Goal: Communication & Community: Answer question/provide support

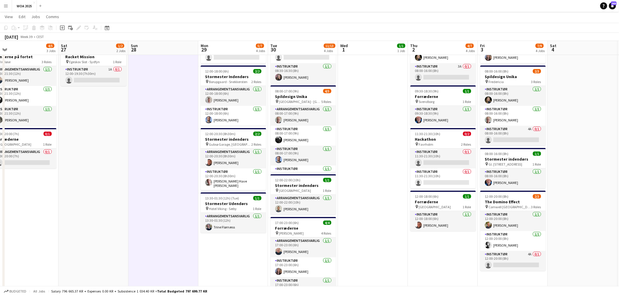
scroll to position [0, 224]
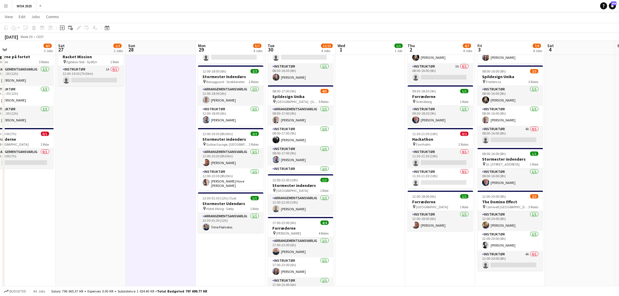
drag, startPoint x: 436, startPoint y: 132, endPoint x: 402, endPoint y: 137, distance: 34.0
click at [402, 137] on app-calendar-viewport "Tue 23 9/9 5 Jobs Wed 24 2/2 2 Jobs Thu 25 5/5 3 Jobs Fri 26 4/5 3 Jobs Sat 27 …" at bounding box center [309, 227] width 619 height 538
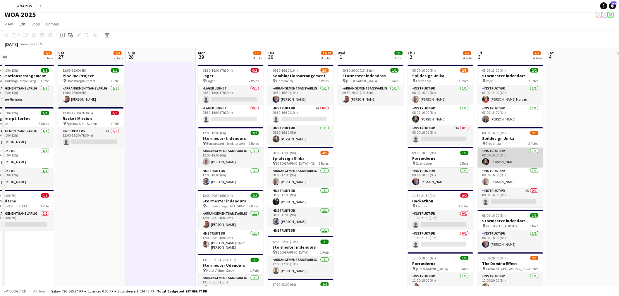
scroll to position [0, 0]
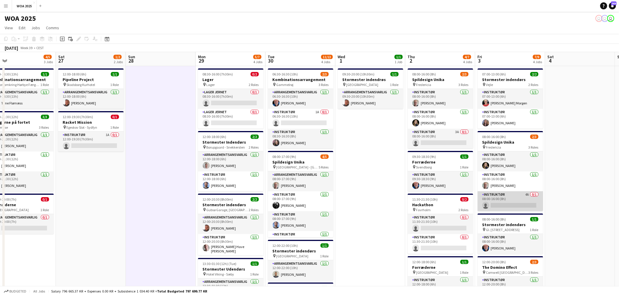
click at [512, 197] on app-card-role "Instruktør 4A 0/1 08:00-16:00 (8h) single-neutral-actions" at bounding box center [509, 201] width 65 height 20
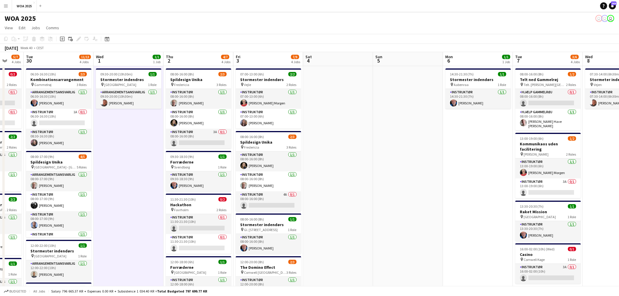
scroll to position [0, 188]
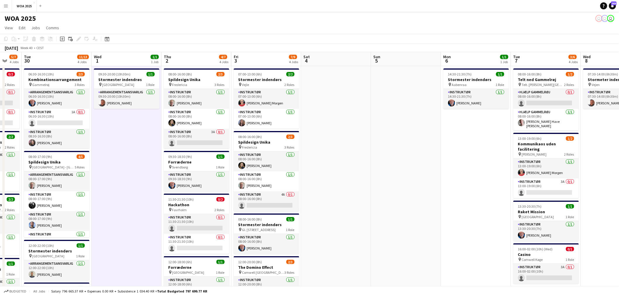
drag, startPoint x: 577, startPoint y: 167, endPoint x: 334, endPoint y: 182, distance: 244.2
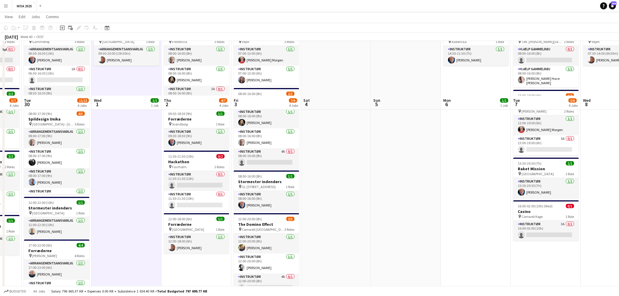
scroll to position [0, 0]
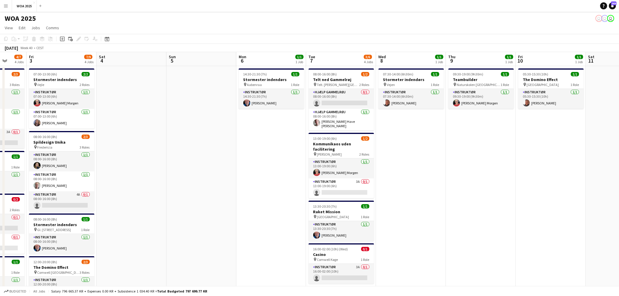
drag, startPoint x: 474, startPoint y: 171, endPoint x: 197, endPoint y: 186, distance: 277.3
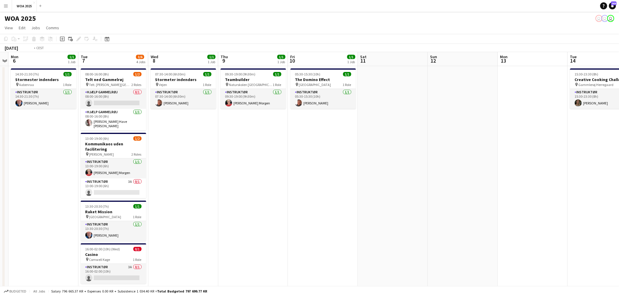
drag, startPoint x: 477, startPoint y: 167, endPoint x: 358, endPoint y: 168, distance: 119.0
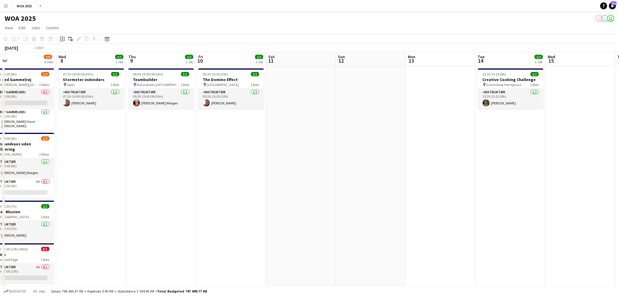
drag, startPoint x: 450, startPoint y: 171, endPoint x: 623, endPoint y: 173, distance: 172.8
click at [618, 173] on html "Menu Boards Boards Boards All jobs Status Workforce Workforce My Workforce Recr…" at bounding box center [309, 286] width 619 height 572
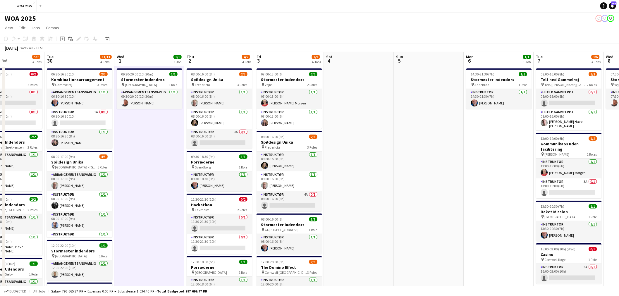
scroll to position [0, 127]
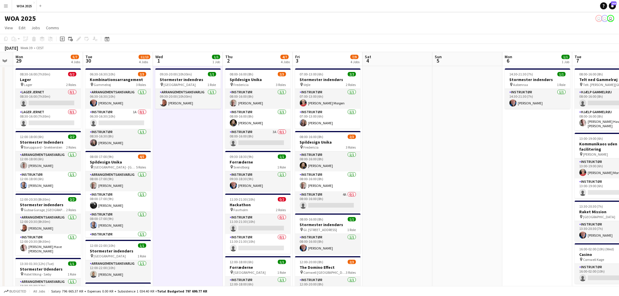
drag, startPoint x: 266, startPoint y: 190, endPoint x: 623, endPoint y: 179, distance: 357.1
click at [618, 179] on html "Menu Boards Boards Boards All jobs Status Workforce Workforce My Workforce Recr…" at bounding box center [309, 286] width 619 height 572
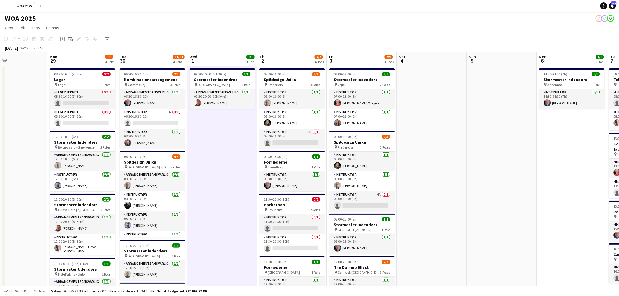
scroll to position [0, 148]
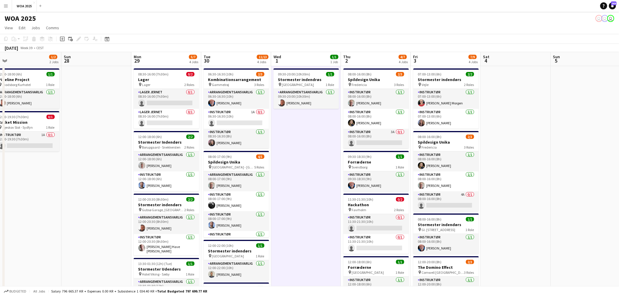
drag, startPoint x: 393, startPoint y: 171, endPoint x: 511, endPoint y: 166, distance: 118.2
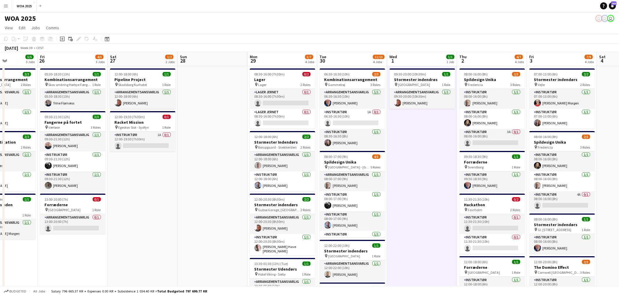
scroll to position [0, 170]
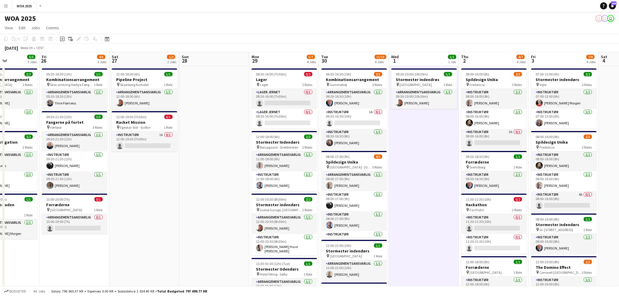
drag, startPoint x: 306, startPoint y: 170, endPoint x: 424, endPoint y: 171, distance: 118.1
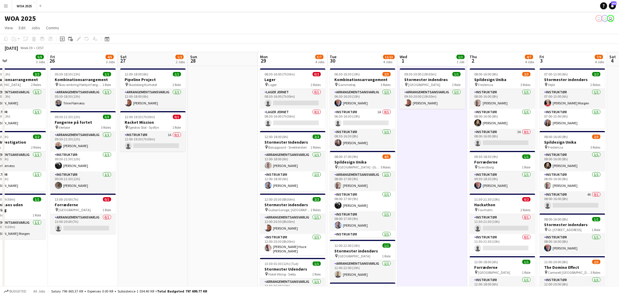
scroll to position [0, 151]
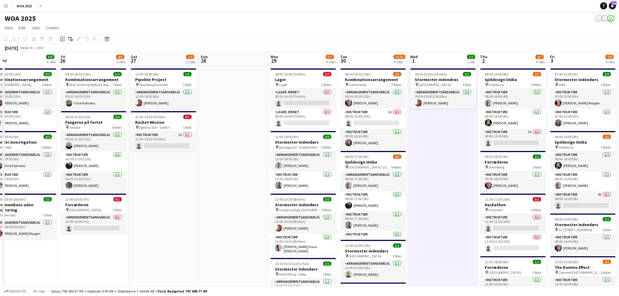
drag, startPoint x: 422, startPoint y: 172, endPoint x: 440, endPoint y: 173, distance: 18.7
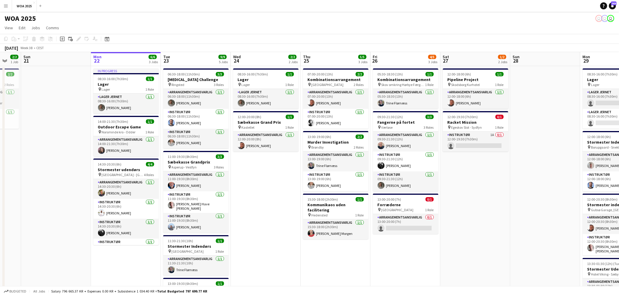
scroll to position [0, 172]
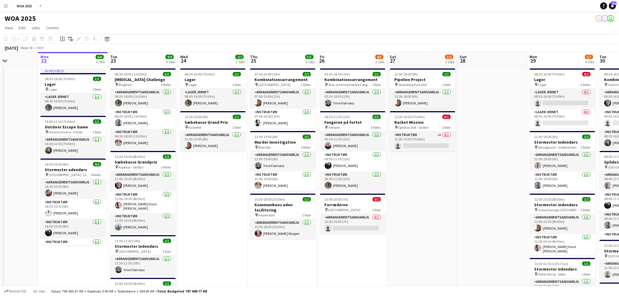
drag, startPoint x: 185, startPoint y: 173, endPoint x: 513, endPoint y: 162, distance: 328.2
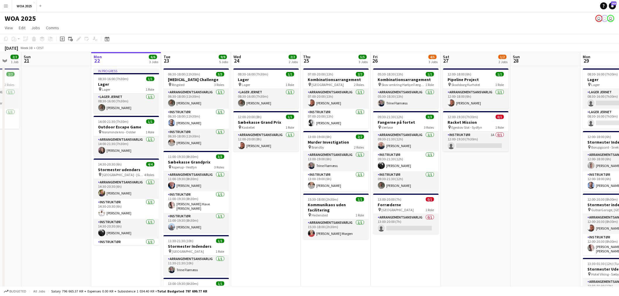
drag, startPoint x: 289, startPoint y: 189, endPoint x: 262, endPoint y: 33, distance: 158.0
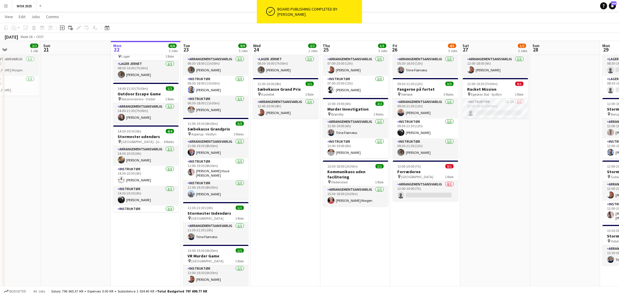
scroll to position [0, 169]
drag, startPoint x: 323, startPoint y: 167, endPoint x: 287, endPoint y: 173, distance: 36.4
click at [287, 173] on app-calendar-viewport "Thu 18 10/10 6 Jobs Fri 19 10/10 5 Jobs Sat 20 2/2 1 Job Sun 21 Mon 22 6/6 3 Jo…" at bounding box center [309, 259] width 619 height 538
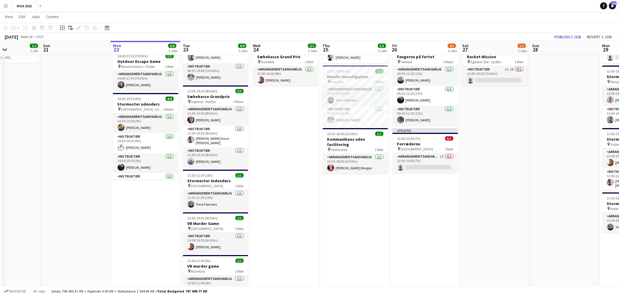
drag, startPoint x: 349, startPoint y: 199, endPoint x: 346, endPoint y: 224, distance: 25.3
click at [349, 233] on app-date-cell "07:00-20:00 (13h) 2/2 Kombinationsarrangement pin [GEOGRAPHIC_DATA] 2 Roles Arr…" at bounding box center [355, 249] width 70 height 496
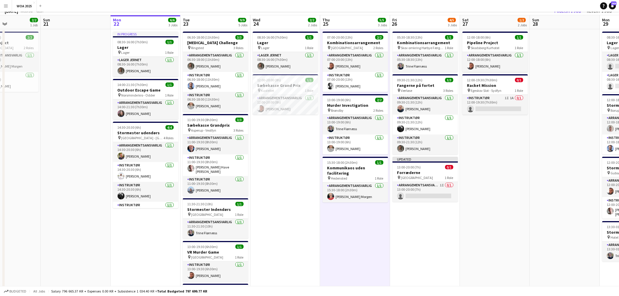
scroll to position [0, 0]
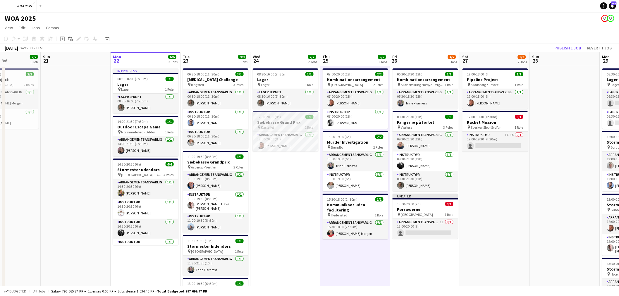
click at [287, 125] on div "pin Kastellet 1 Role" at bounding box center [285, 127] width 65 height 5
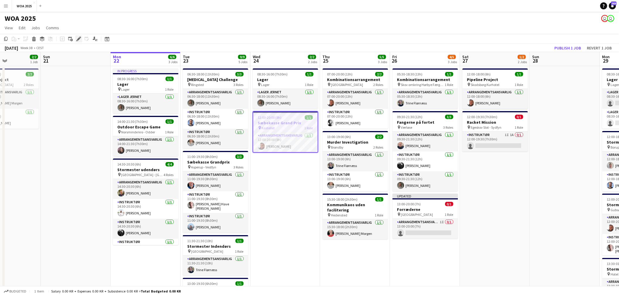
click at [77, 37] on icon "Edit" at bounding box center [78, 39] width 5 height 5
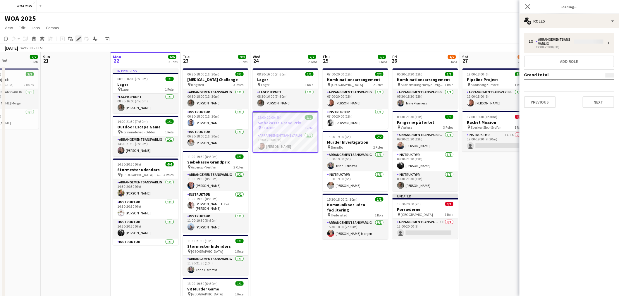
type input "**********"
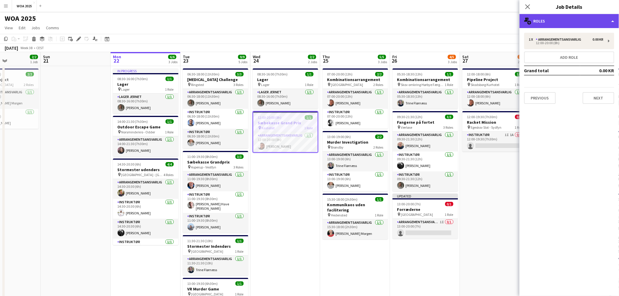
click at [590, 18] on div "multiple-users-add Roles" at bounding box center [568, 21] width 99 height 14
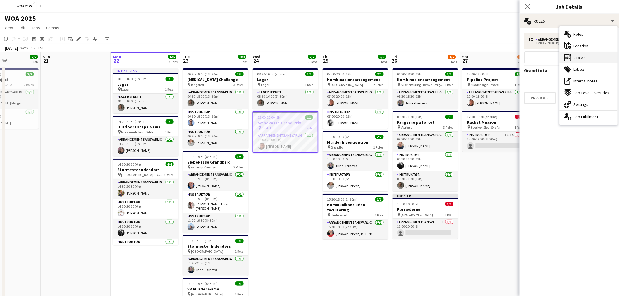
click at [588, 59] on div "ads-window Job Ad" at bounding box center [588, 58] width 58 height 12
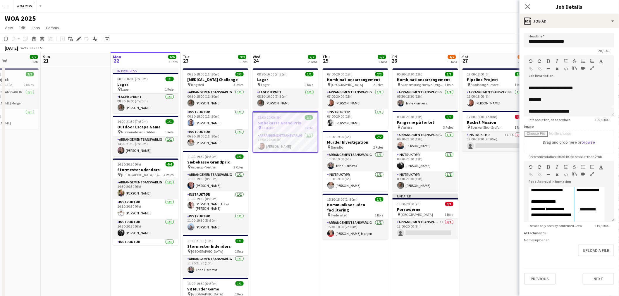
scroll to position [10, 0]
drag, startPoint x: 579, startPoint y: 108, endPoint x: 559, endPoint y: 109, distance: 19.9
click at [559, 109] on p "**********" at bounding box center [566, 109] width 76 height 6
click at [578, 108] on p "**********" at bounding box center [566, 109] width 76 height 6
drag, startPoint x: 578, startPoint y: 110, endPoint x: 528, endPoint y: 106, distance: 49.3
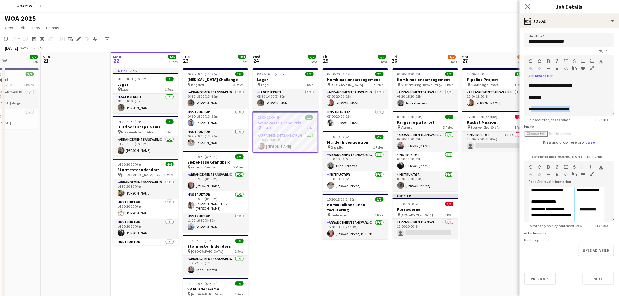
click at [529, 106] on p "**********" at bounding box center [566, 109] width 76 height 6
click at [504, 39] on app-toolbar "Copy Paste Paste Ctrl+V Paste with crew Ctrl+Shift+V Paste linked Job [GEOGRAPH…" at bounding box center [309, 39] width 619 height 10
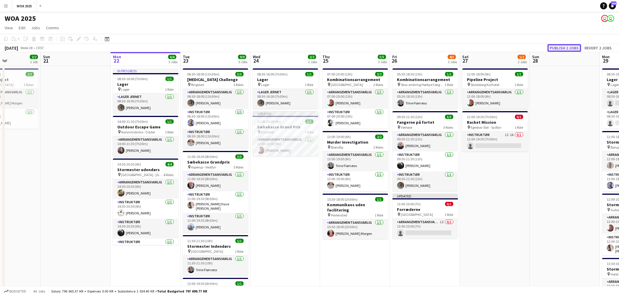
click at [564, 44] on button "Publish 2 jobs" at bounding box center [564, 48] width 34 height 8
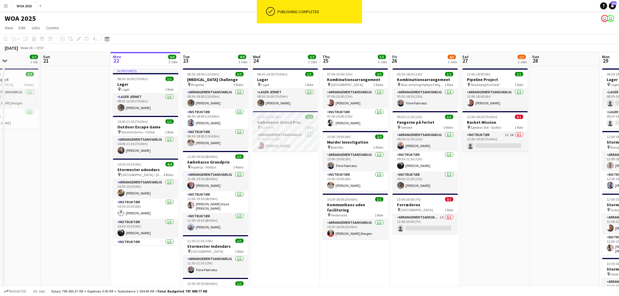
click at [293, 127] on div "pin Kastellet 1 Role" at bounding box center [285, 127] width 65 height 5
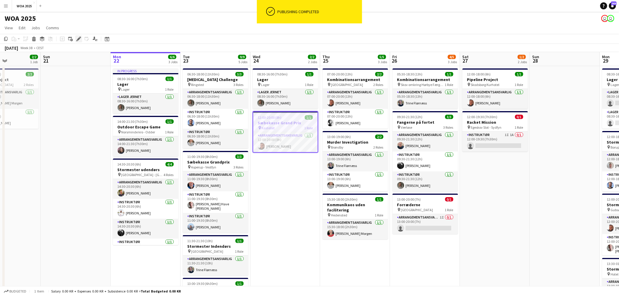
click at [75, 39] on div "Edit" at bounding box center [78, 38] width 7 height 7
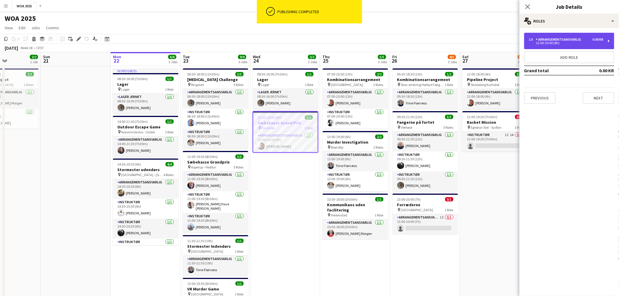
click at [595, 43] on div "12:00-20:00 (8h)" at bounding box center [565, 43] width 75 height 3
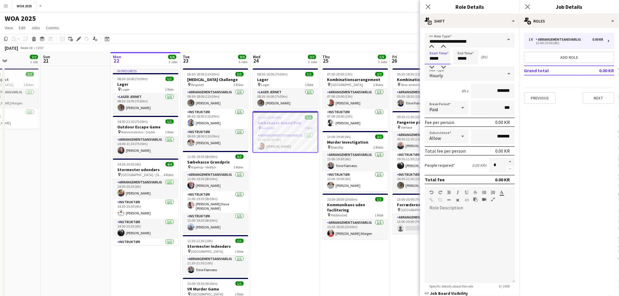
drag, startPoint x: 441, startPoint y: 61, endPoint x: 428, endPoint y: 63, distance: 13.0
click at [428, 63] on input "*****" at bounding box center [437, 57] width 26 height 15
type input "*****"
click at [462, 58] on input "*****" at bounding box center [465, 57] width 26 height 15
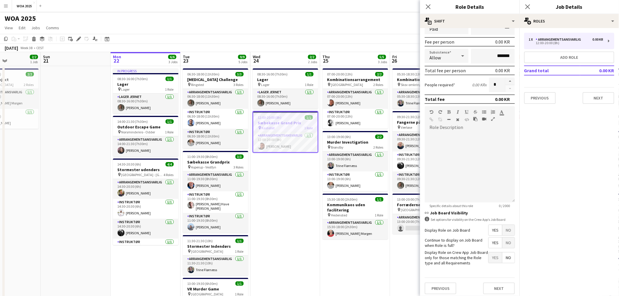
scroll to position [81, 0]
type input "*****"
click at [493, 288] on button "Next" at bounding box center [499, 288] width 32 height 12
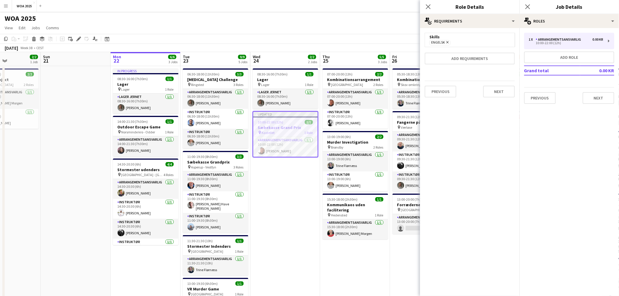
click at [367, 27] on app-page-menu "View Day view expanded Day view collapsed Month view Date picker Jump to [DATE]…" at bounding box center [309, 28] width 619 height 11
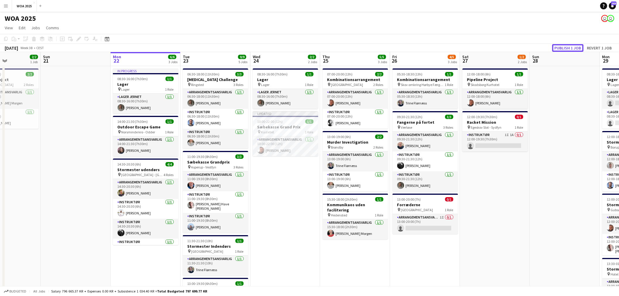
click at [569, 48] on button "Publish 1 job" at bounding box center [567, 48] width 31 height 8
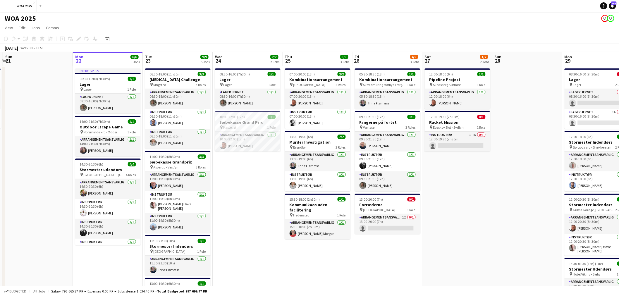
scroll to position [0, 209]
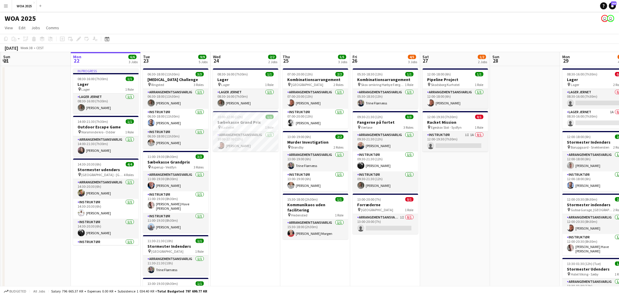
drag, startPoint x: 284, startPoint y: 188, endPoint x: 251, endPoint y: 191, distance: 33.0
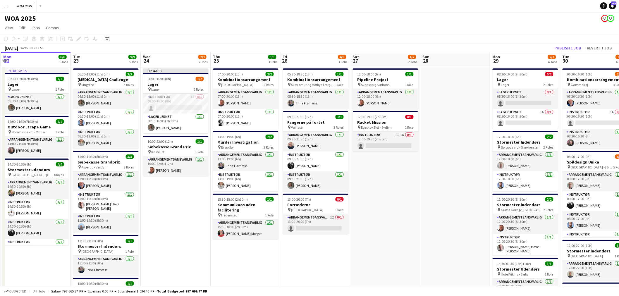
drag, startPoint x: 297, startPoint y: 263, endPoint x: 257, endPoint y: 260, distance: 40.4
click at [317, 72] on div "05:30-18:30 (13h) 1/1" at bounding box center [315, 74] width 65 height 4
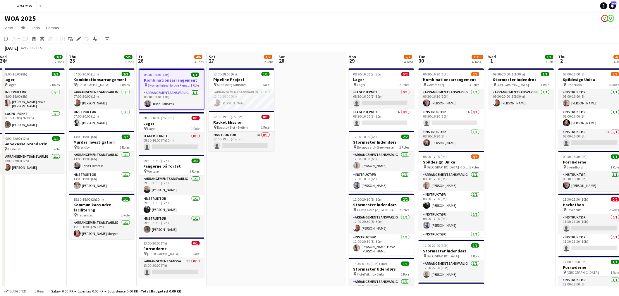
scroll to position [0, 216]
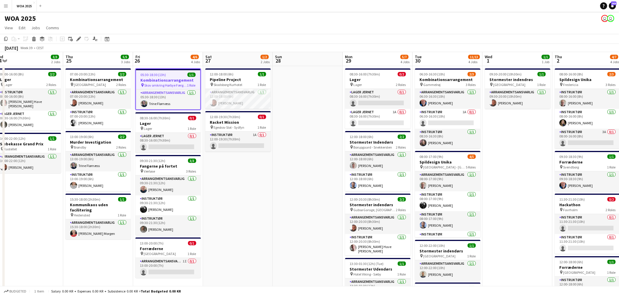
drag, startPoint x: 424, startPoint y: 177, endPoint x: 277, endPoint y: 180, distance: 147.1
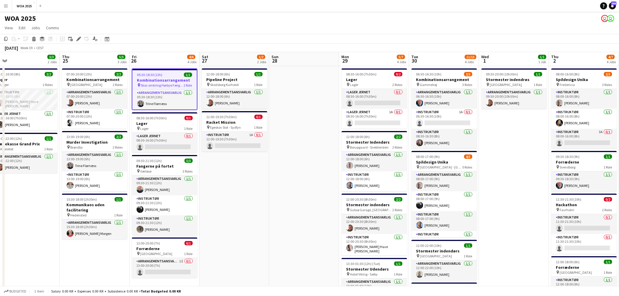
scroll to position [0, 229]
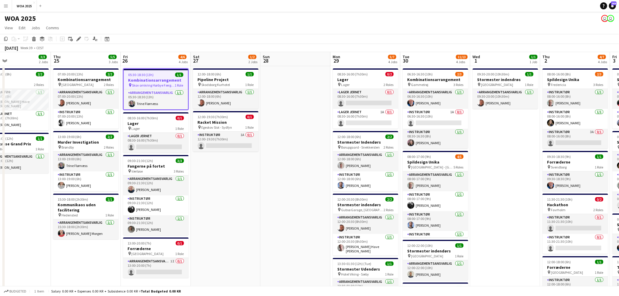
drag, startPoint x: 268, startPoint y: 181, endPoint x: 255, endPoint y: 169, distance: 17.0
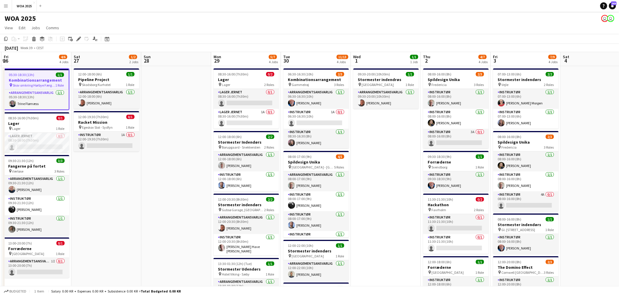
scroll to position [0, 214]
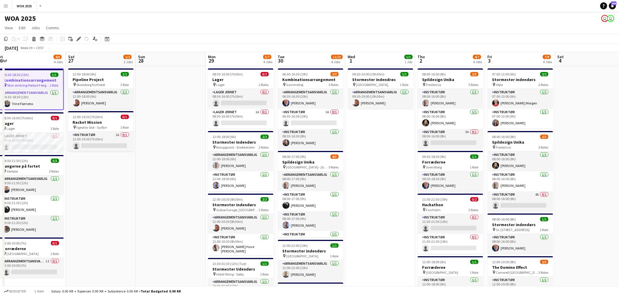
drag, startPoint x: 288, startPoint y: 171, endPoint x: 163, endPoint y: 164, distance: 125.0
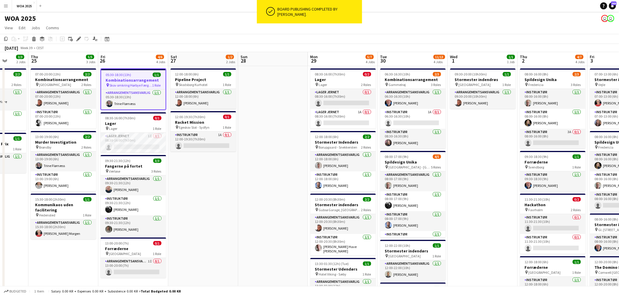
scroll to position [0, 179]
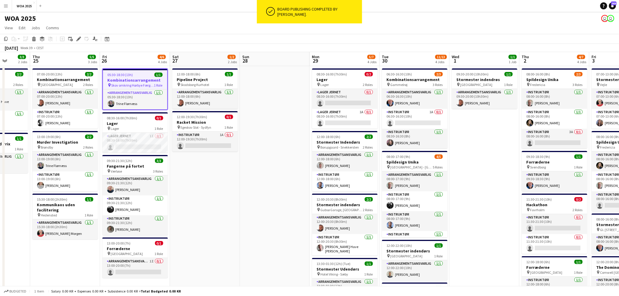
drag, startPoint x: 171, startPoint y: 159, endPoint x: 275, endPoint y: 156, distance: 104.1
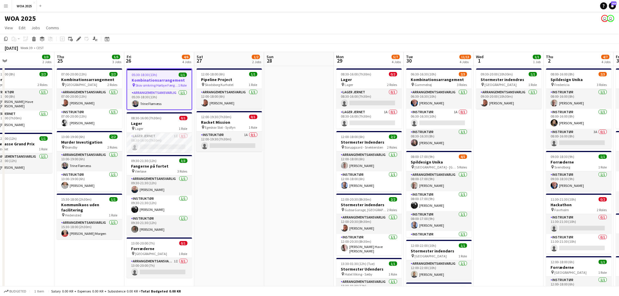
scroll to position [0, 118]
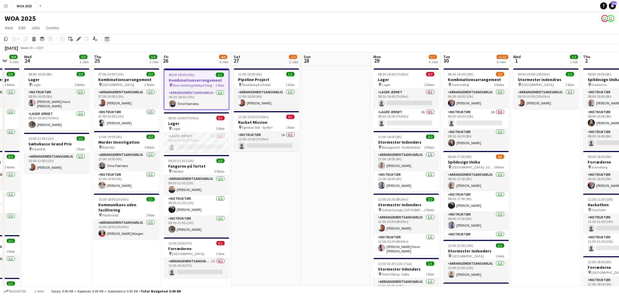
drag, startPoint x: 270, startPoint y: 182, endPoint x: 331, endPoint y: 182, distance: 61.4
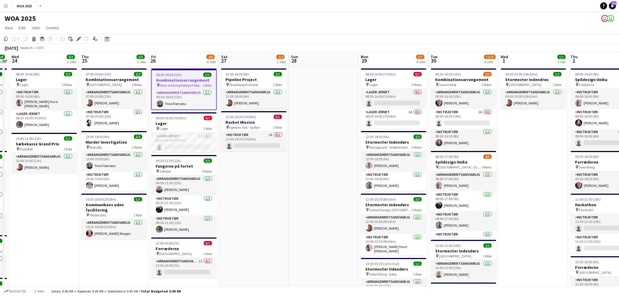
scroll to position [0, 129]
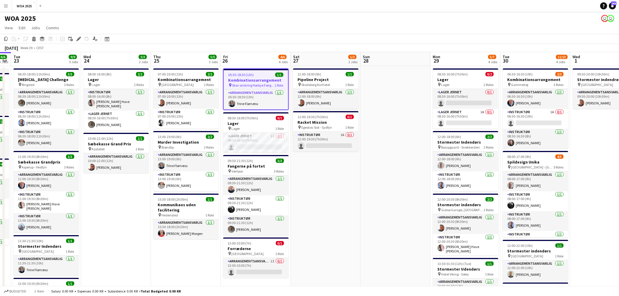
drag, startPoint x: 284, startPoint y: 182, endPoint x: 343, endPoint y: 184, distance: 59.7
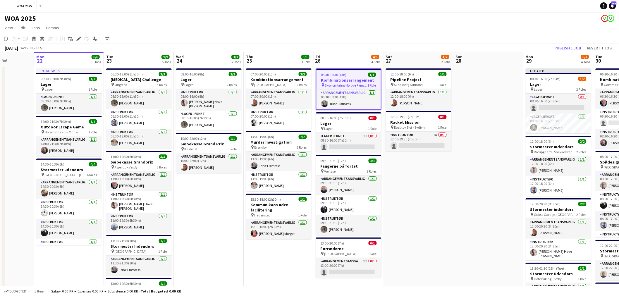
scroll to position [0, 176]
drag, startPoint x: 121, startPoint y: 204, endPoint x: 214, endPoint y: 180, distance: 95.4
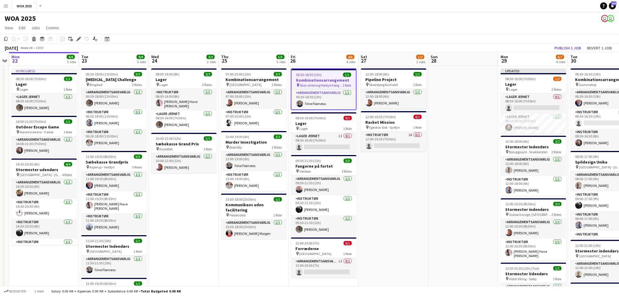
scroll to position [0, 201]
drag, startPoint x: 226, startPoint y: 195, endPoint x: 201, endPoint y: 198, distance: 25.0
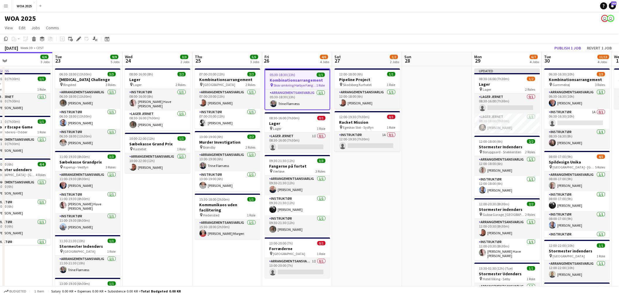
scroll to position [0, 235]
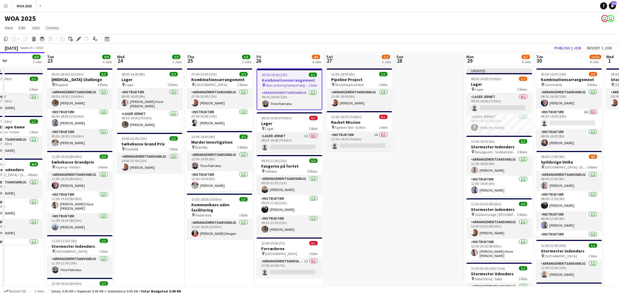
drag, startPoint x: 386, startPoint y: 183, endPoint x: 361, endPoint y: 183, distance: 24.8
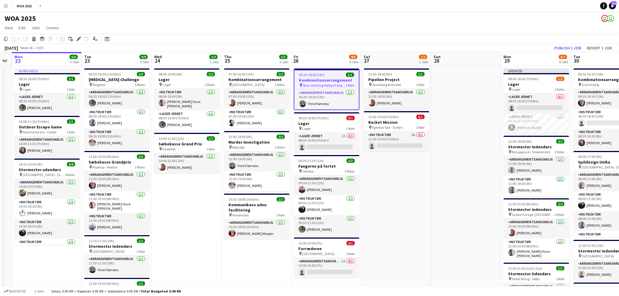
scroll to position [0, 196]
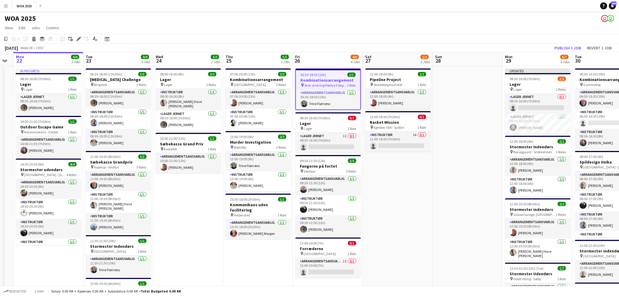
drag, startPoint x: 354, startPoint y: 182, endPoint x: 392, endPoint y: 186, distance: 38.7
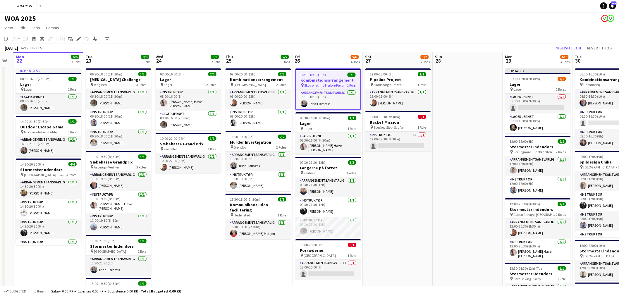
click at [323, 84] on span "Skov omkring Hørbye Færgekro" at bounding box center [325, 85] width 43 height 4
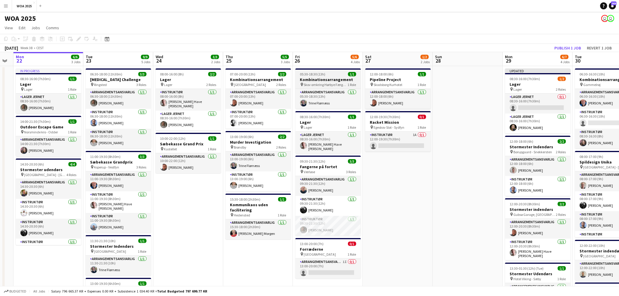
click at [323, 84] on span "Skov omkring Hørbye Færgekro" at bounding box center [326, 84] width 44 height 4
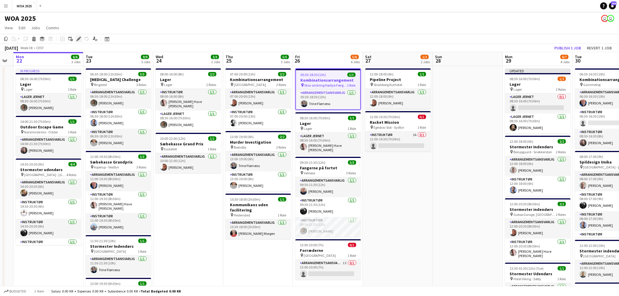
click at [80, 39] on icon "Edit" at bounding box center [78, 39] width 5 height 5
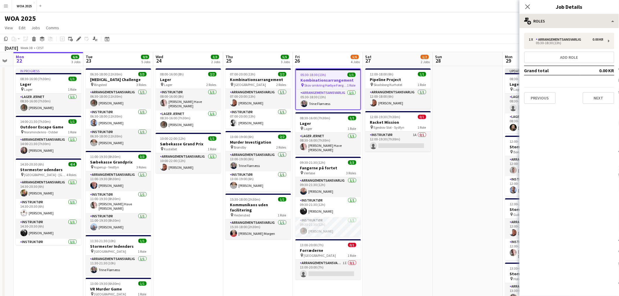
drag, startPoint x: 568, startPoint y: 31, endPoint x: 568, endPoint y: 27, distance: 3.8
click at [568, 29] on div "1 x Arrangementsansvarlig 0.00 KR 05:30-18:30 (13h) Add role Grand total 0.00 K…" at bounding box center [568, 68] width 99 height 80
click at [568, 24] on div "multiple-users-add Roles" at bounding box center [568, 21] width 99 height 14
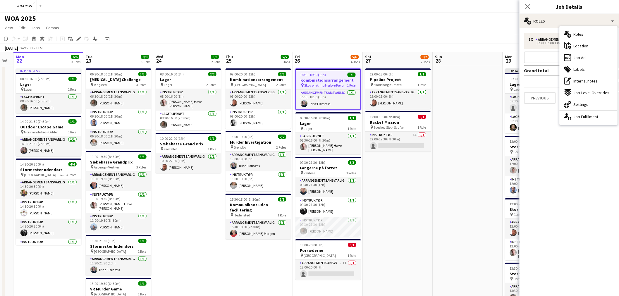
click at [580, 40] on div "maps-pin-1 Location" at bounding box center [588, 46] width 58 height 12
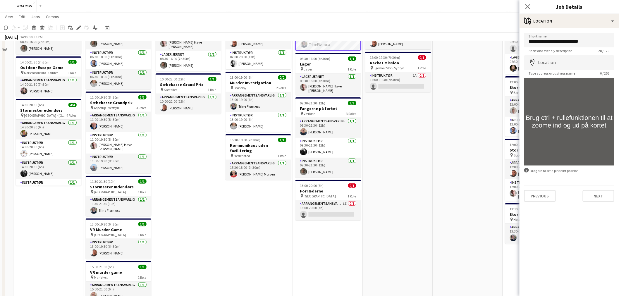
scroll to position [0, 0]
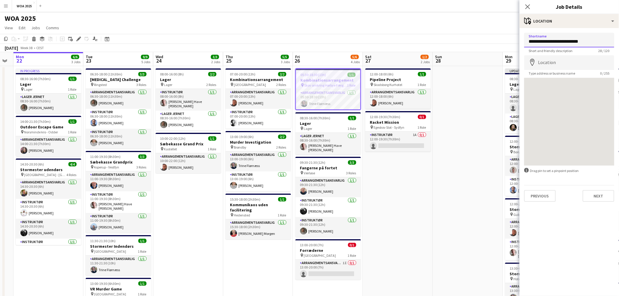
drag, startPoint x: 562, startPoint y: 41, endPoint x: 578, endPoint y: 40, distance: 15.8
click at [563, 41] on input "**********" at bounding box center [569, 40] width 90 height 15
drag, startPoint x: 591, startPoint y: 42, endPoint x: 557, endPoint y: 44, distance: 34.0
click at [557, 44] on input "**********" at bounding box center [569, 40] width 90 height 15
click at [564, 65] on input "Location" at bounding box center [569, 62] width 90 height 15
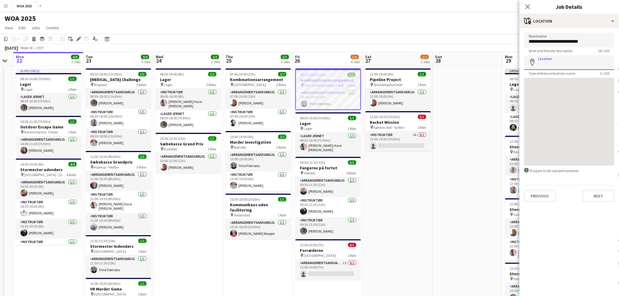
paste input "**********"
click at [565, 64] on input "**********" at bounding box center [569, 62] width 90 height 15
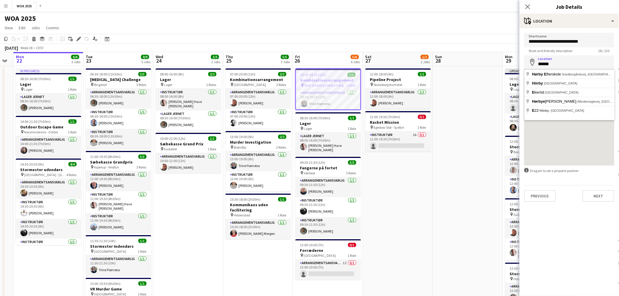
type input "******"
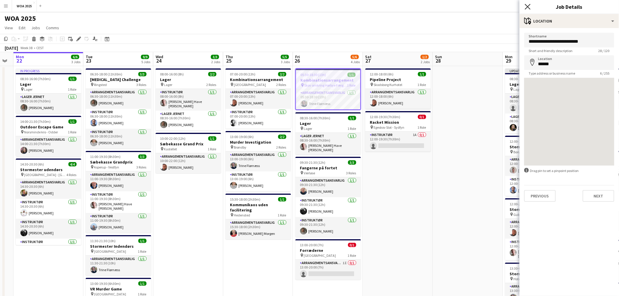
click at [526, 5] on icon at bounding box center [527, 7] width 6 height 6
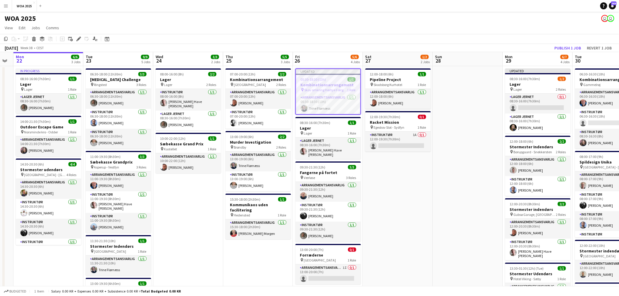
click at [341, 82] on h3 "Kombinationsarrangement" at bounding box center [328, 84] width 64 height 5
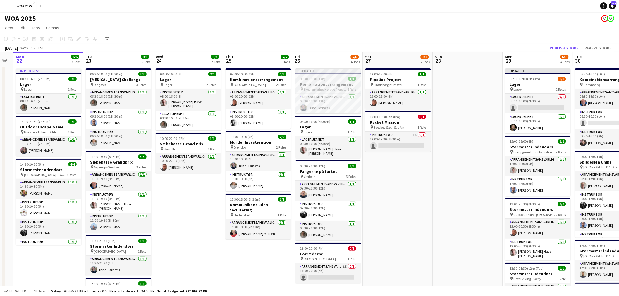
click at [351, 82] on h3 "Kombinationsarrangement" at bounding box center [327, 84] width 65 height 5
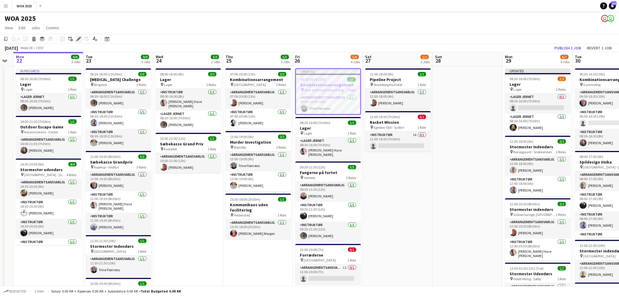
click at [81, 36] on div "Edit" at bounding box center [78, 38] width 7 height 7
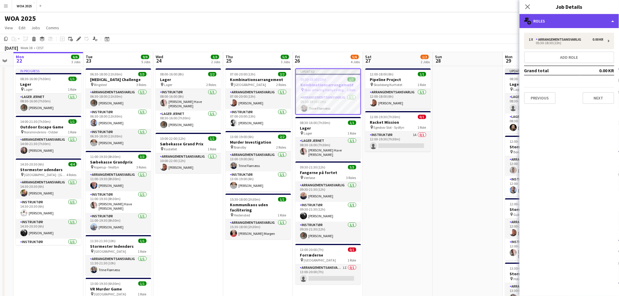
click at [563, 25] on div "multiple-users-add Roles" at bounding box center [568, 21] width 99 height 14
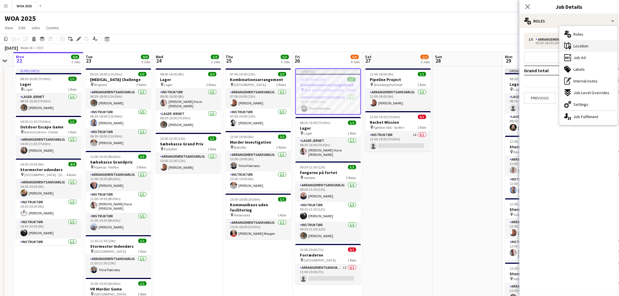
click at [587, 46] on span "Location" at bounding box center [580, 45] width 15 height 5
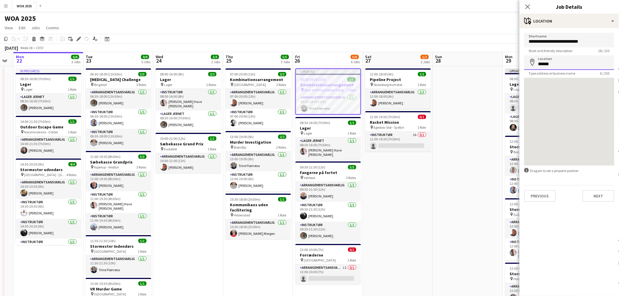
click at [569, 62] on input "******" at bounding box center [569, 62] width 90 height 15
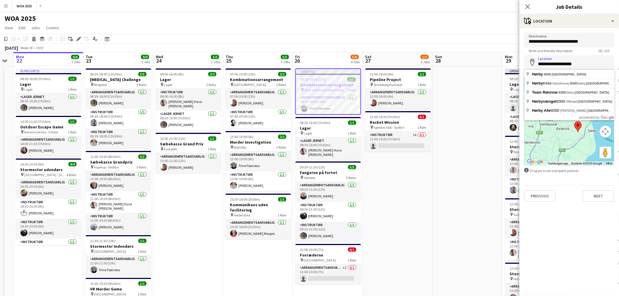
drag, startPoint x: 585, startPoint y: 65, endPoint x: 536, endPoint y: 69, distance: 49.5
click at [536, 69] on input "**********" at bounding box center [569, 62] width 90 height 15
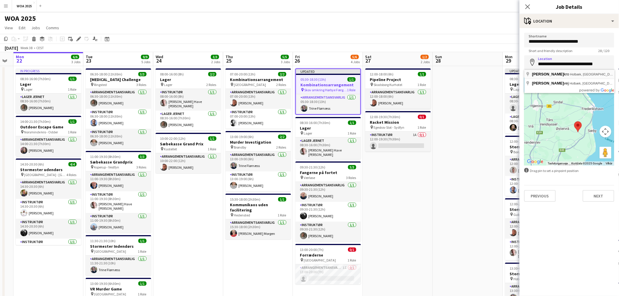
type input "**********"
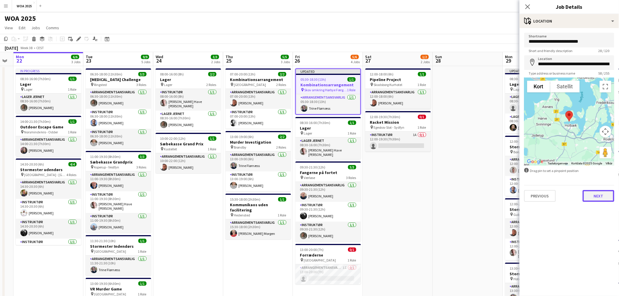
click at [601, 193] on button "Next" at bounding box center [598, 196] width 32 height 12
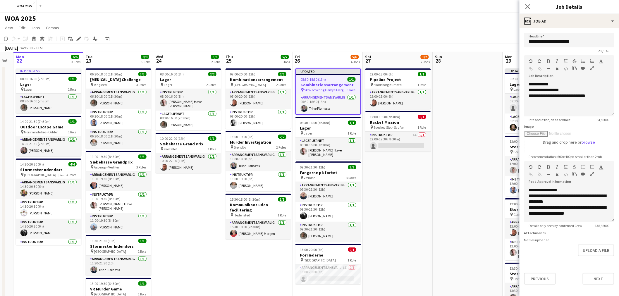
click at [480, 44] on div "[DATE] Week 38 • CEST Publish 1 job Revert 1 job" at bounding box center [309, 48] width 619 height 8
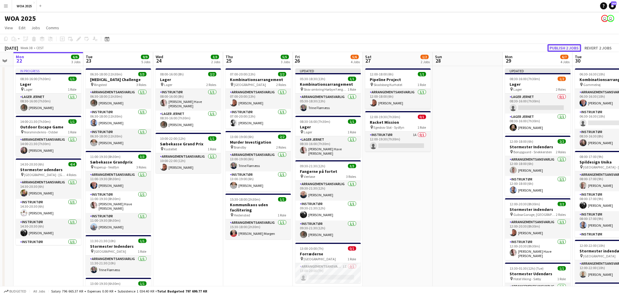
click at [552, 48] on button "Publish 2 jobs" at bounding box center [564, 48] width 34 height 8
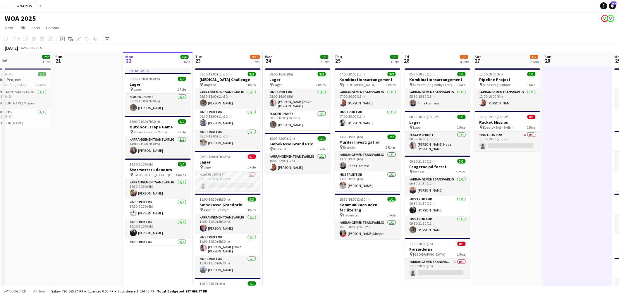
scroll to position [0, 155]
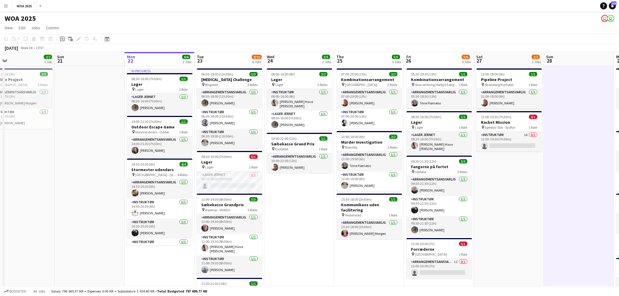
drag, startPoint x: 427, startPoint y: 217, endPoint x: 538, endPoint y: 215, distance: 111.1
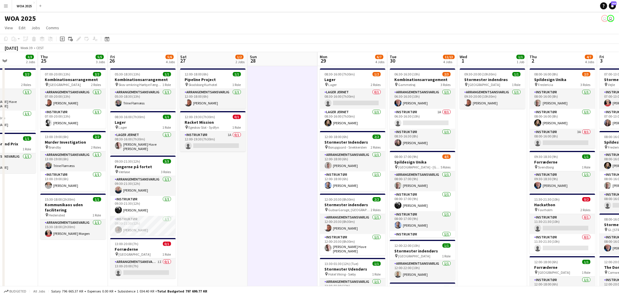
drag, startPoint x: 506, startPoint y: 147, endPoint x: 225, endPoint y: 148, distance: 281.2
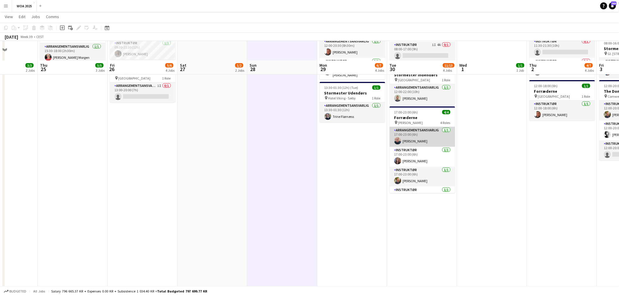
scroll to position [162, 0]
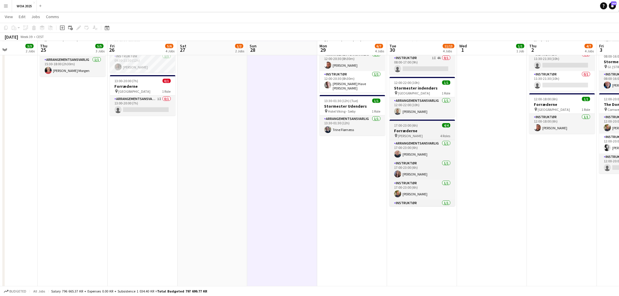
click at [428, 131] on h3 "Forræderne" at bounding box center [421, 130] width 65 height 5
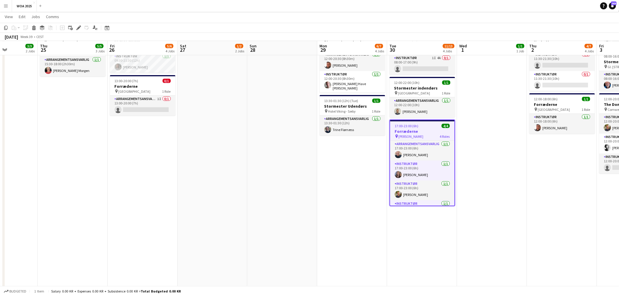
click at [421, 132] on h3 "Forræderne" at bounding box center [422, 131] width 64 height 5
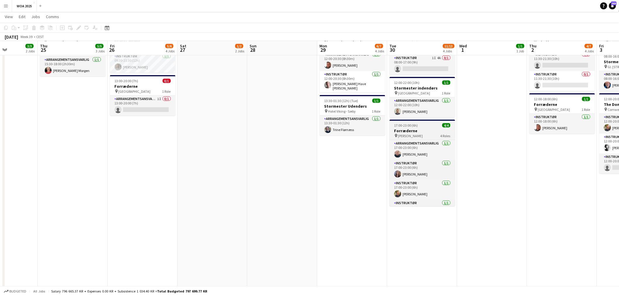
click at [421, 132] on h3 "Forræderne" at bounding box center [421, 130] width 65 height 5
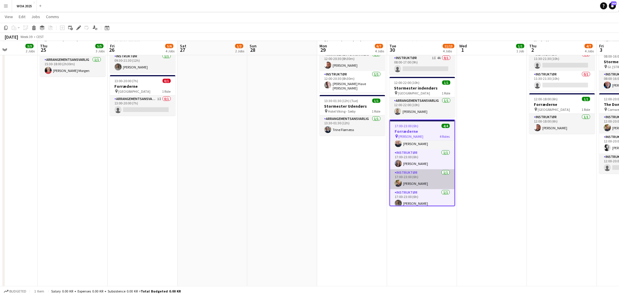
scroll to position [14, 0]
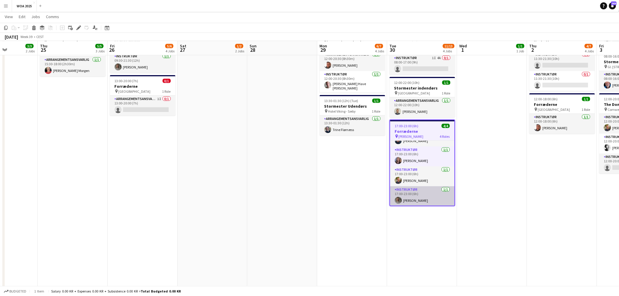
click at [412, 195] on app-card-role "Instruktør [DATE] 17:00-23:00 (6h) [PERSON_NAME]" at bounding box center [422, 196] width 64 height 20
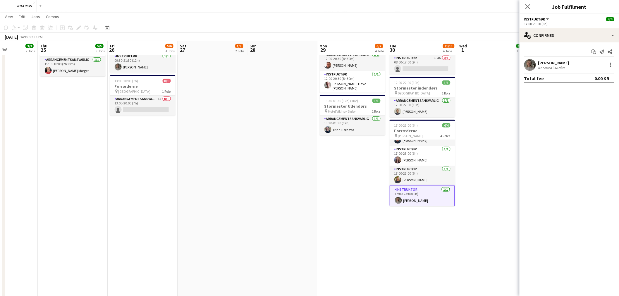
click at [552, 62] on div "[PERSON_NAME]" at bounding box center [553, 62] width 31 height 5
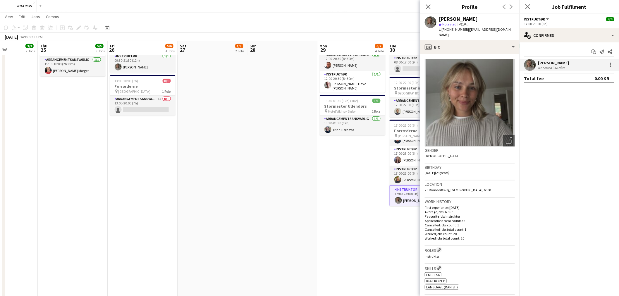
click at [451, 28] on span "t. [PHONE_NUMBER]" at bounding box center [453, 29] width 30 height 4
copy span "4542433485"
drag, startPoint x: 510, startPoint y: 28, endPoint x: 461, endPoint y: 30, distance: 48.8
click at [461, 30] on div "[PERSON_NAME] star Not rated 48.9km t. [PHONE_NUMBER] | [EMAIL_ADDRESS][DOMAIN_…" at bounding box center [469, 27] width 99 height 26
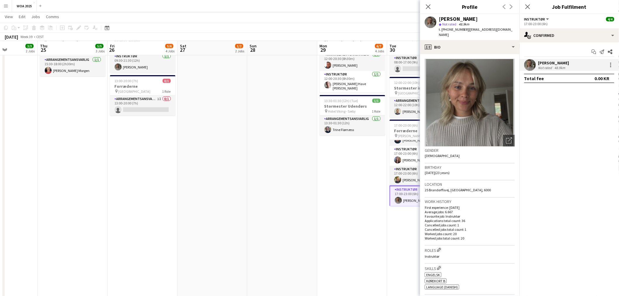
copy span "| [EMAIL_ADDRESS][DOMAIN_NAME]"
click at [427, 2] on div "Close pop-in" at bounding box center [428, 6] width 16 height 13
click at [427, 4] on icon "Close pop-in" at bounding box center [428, 7] width 6 height 6
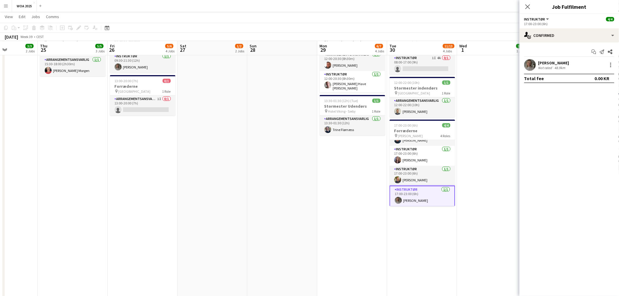
click at [532, 8] on div "Close pop-in" at bounding box center [527, 6] width 16 height 13
click at [526, 8] on icon at bounding box center [527, 7] width 6 height 6
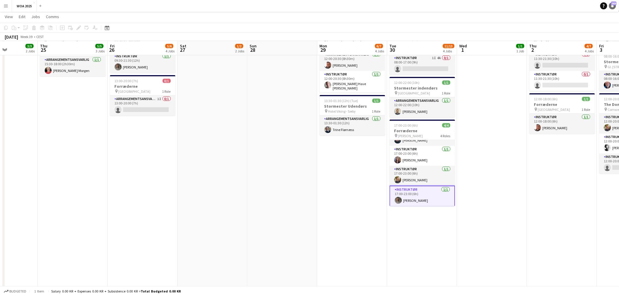
click at [614, 6] on link "Notifications 269" at bounding box center [612, 5] width 7 height 7
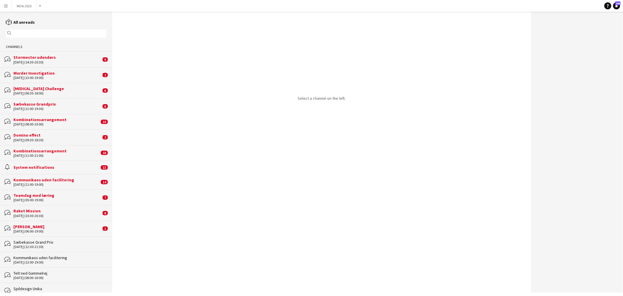
click at [33, 31] on input "text" at bounding box center [59, 33] width 92 height 5
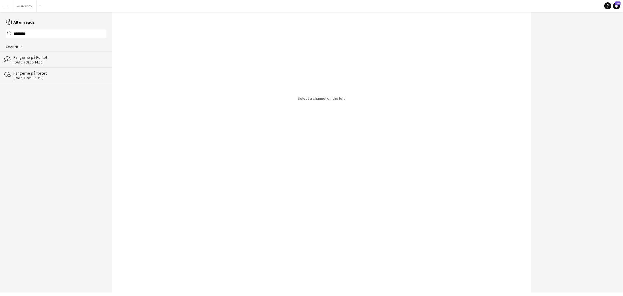
type input "********"
click at [41, 71] on div "Fangerne på fortet" at bounding box center [59, 72] width 93 height 5
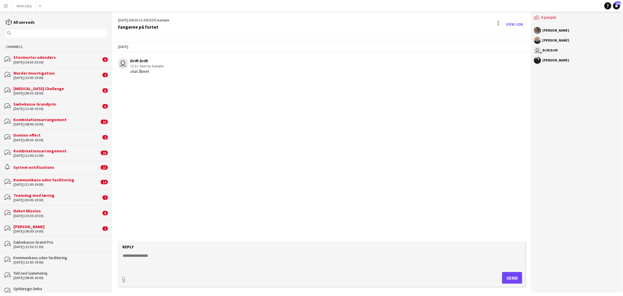
click at [214, 249] on div "Reply" at bounding box center [322, 246] width 402 height 5
click at [205, 260] on textarea at bounding box center [323, 260] width 402 height 15
type textarea "*"
click at [144, 262] on textarea "**********" at bounding box center [323, 260] width 402 height 15
click at [140, 259] on textarea "**********" at bounding box center [323, 260] width 402 height 15
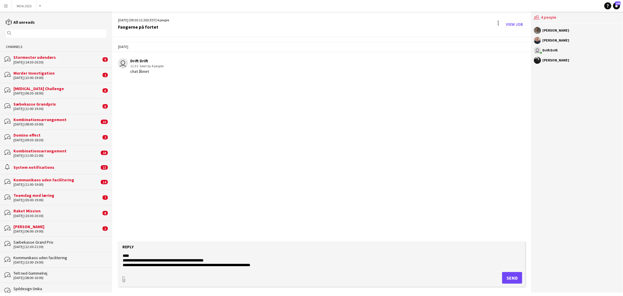
click at [274, 266] on textarea "**********" at bounding box center [323, 260] width 402 height 15
type textarea "**********"
click at [120, 279] on form "**********" at bounding box center [321, 263] width 407 height 45
type input "**********"
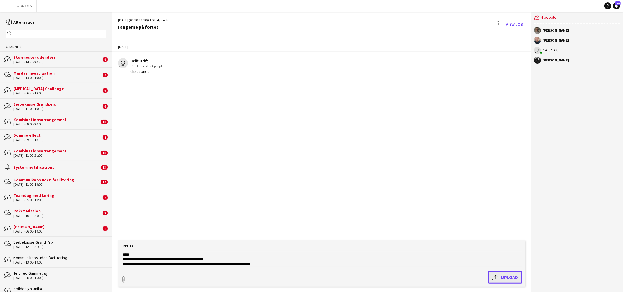
click at [499, 277] on app-icon "Upload" at bounding box center [497, 277] width 8 height 7
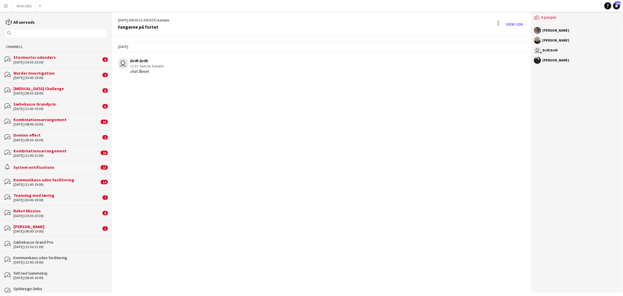
click at [290, 265] on div "[DATE] user Drift Drift 11:31 · Seen by 4 people chat åbnet" at bounding box center [321, 164] width 419 height 255
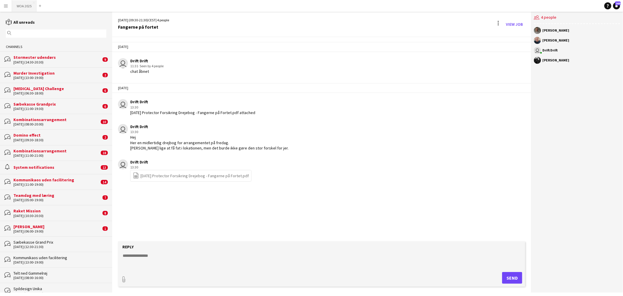
click at [21, 8] on button "WOA 2025 Close" at bounding box center [24, 5] width 25 height 11
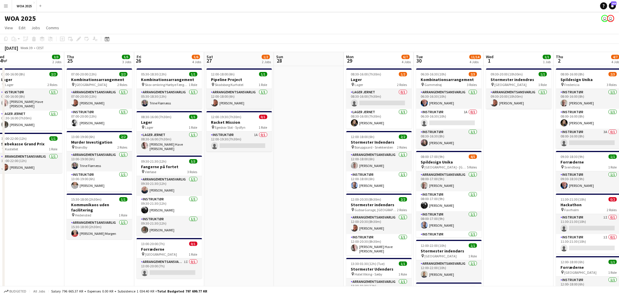
scroll to position [0, 216]
drag, startPoint x: 444, startPoint y: 145, endPoint x: 234, endPoint y: 157, distance: 209.7
click at [234, 157] on app-calendar-viewport "Sun 21 Mon 22 6/6 3 Jobs Tue 23 9/10 6 Jobs Wed 24 3/3 2 Jobs Thu 25 5/5 3 Jobs…" at bounding box center [309, 236] width 619 height 369
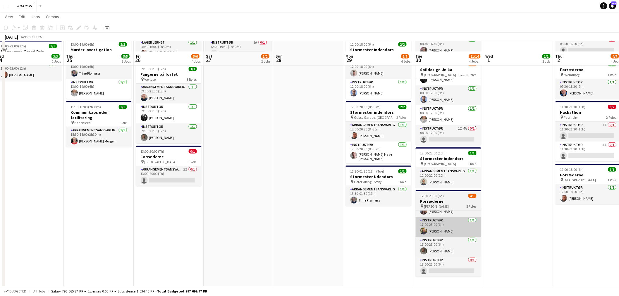
scroll to position [102, 0]
